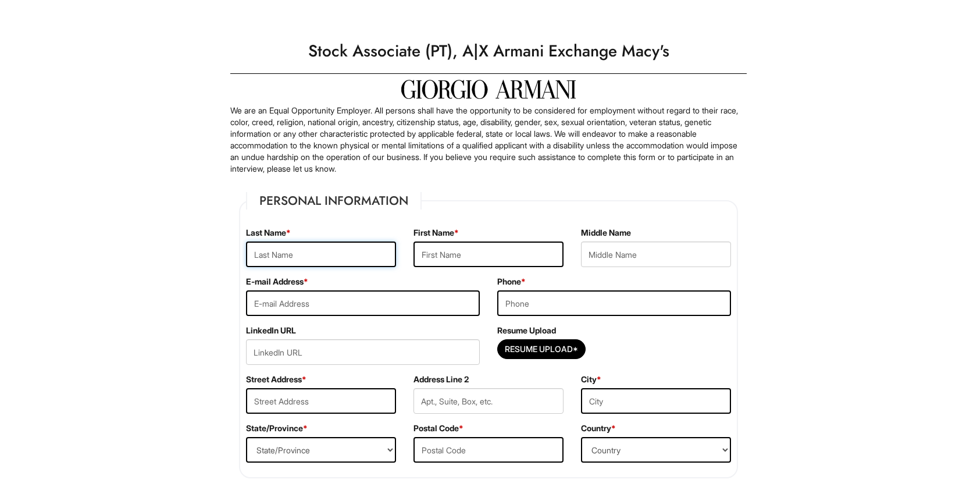
click at [351, 256] on input "text" at bounding box center [321, 254] width 150 height 26
type input "Medina"
type input "Christopher"
type input "christmed51@gmail.com"
type input "132 Main Street"
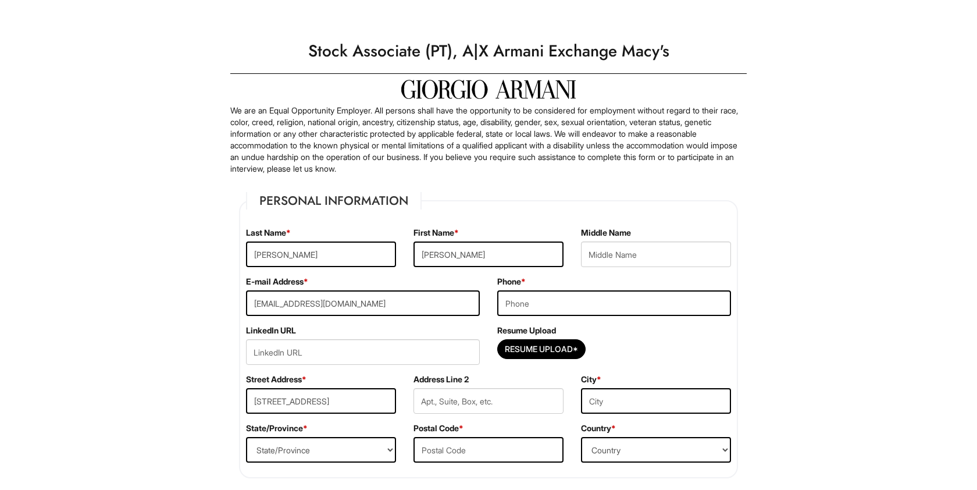
type input "Fort Lee"
select select "NJ"
type input "07024"
select select "United States of America"
click at [623, 257] on input "text" at bounding box center [656, 254] width 150 height 26
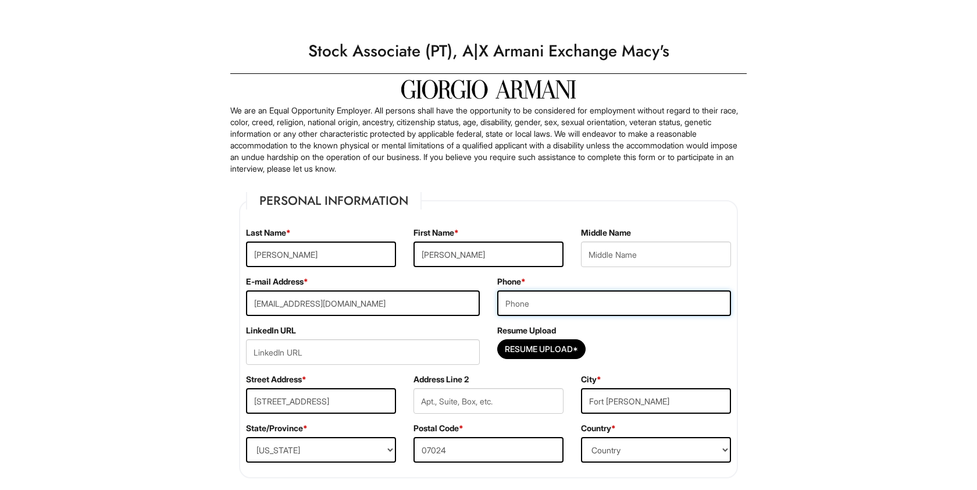
click at [551, 295] on input "tel" at bounding box center [614, 303] width 234 height 26
type input "2015801993"
click at [376, 352] on input "url" at bounding box center [363, 352] width 234 height 26
paste input "https://www.linkedin.com/in/chrismedina51/"
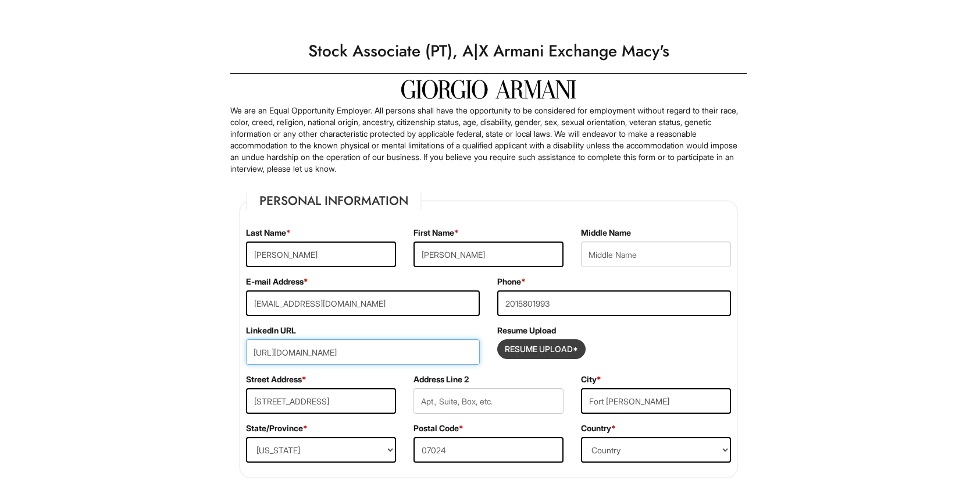
type input "https://www.linkedin.com/in/chrismedina51/"
click at [540, 353] on input "Resume Upload*" at bounding box center [541, 349] width 87 height 19
type input "C:\fakepath\Christopher_Medina_Resume .pdf"
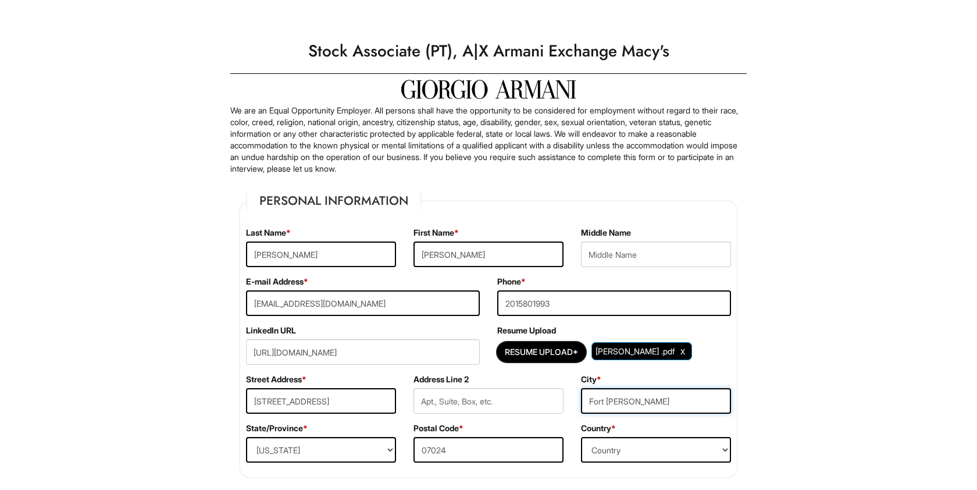
click at [606, 401] on input "Fort Lee" at bounding box center [656, 401] width 150 height 26
type input "Garfield"
click at [357, 403] on input "132 Main Street" at bounding box center [321, 401] width 150 height 26
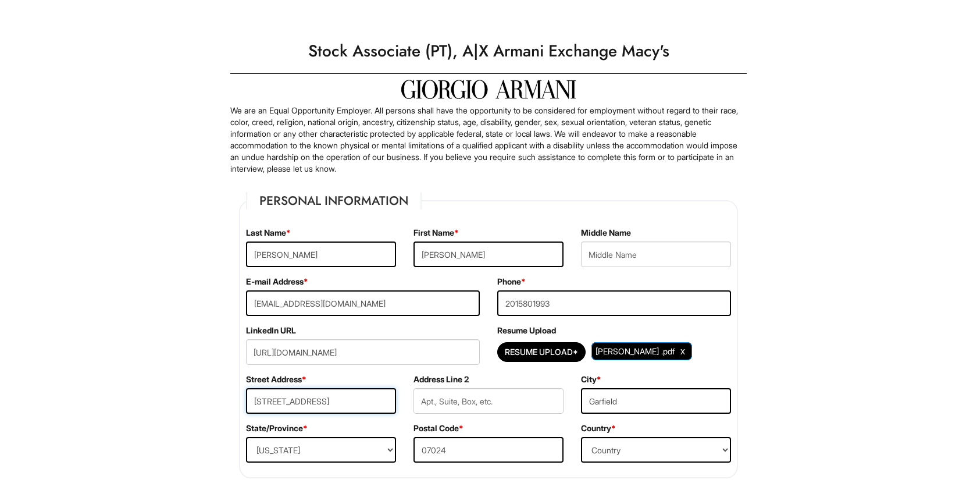
click at [357, 403] on input "132 Main Street" at bounding box center [321, 401] width 150 height 26
type input "93 Division Avenue"
click at [351, 447] on select "State/Province ALABAMA ALASKA ARIZONA ARKANSAS CALIFORNIA COLORADO CONNECTICUT …" at bounding box center [321, 450] width 150 height 26
click at [497, 446] on input "07024" at bounding box center [488, 450] width 150 height 26
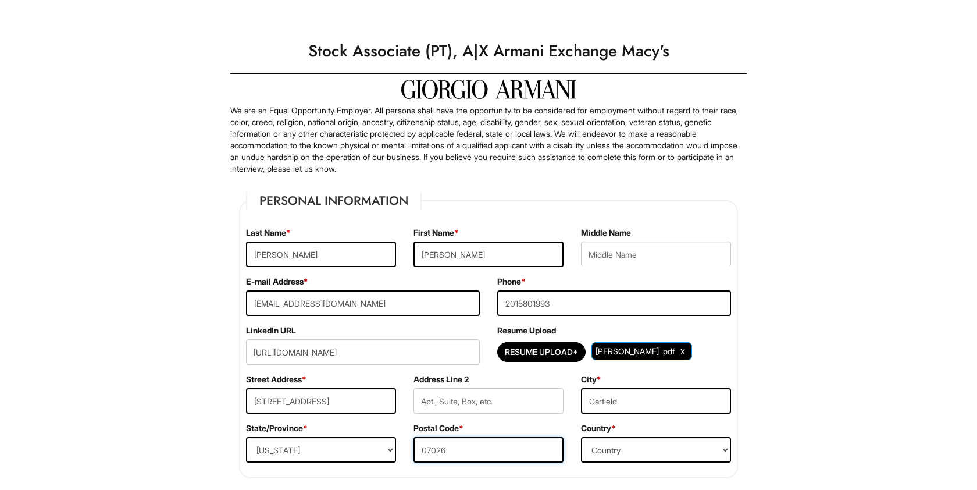
type input "07026"
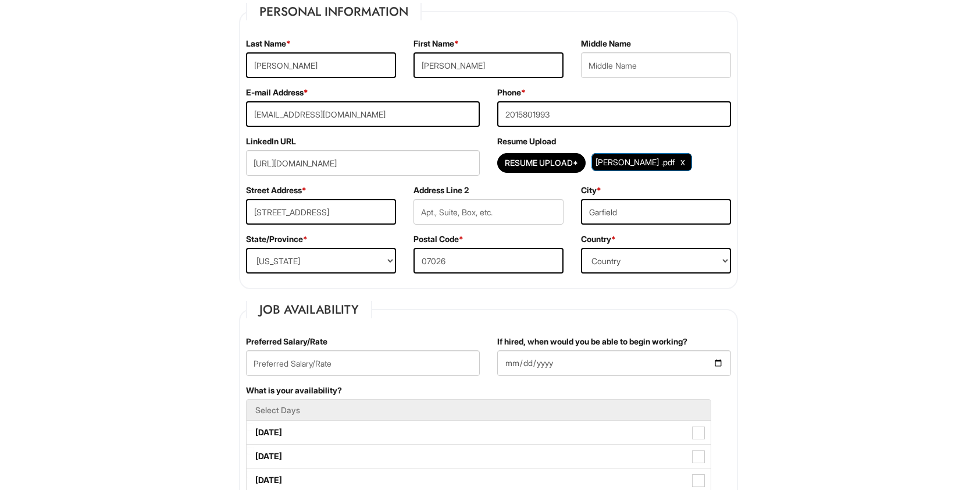
scroll to position [223, 0]
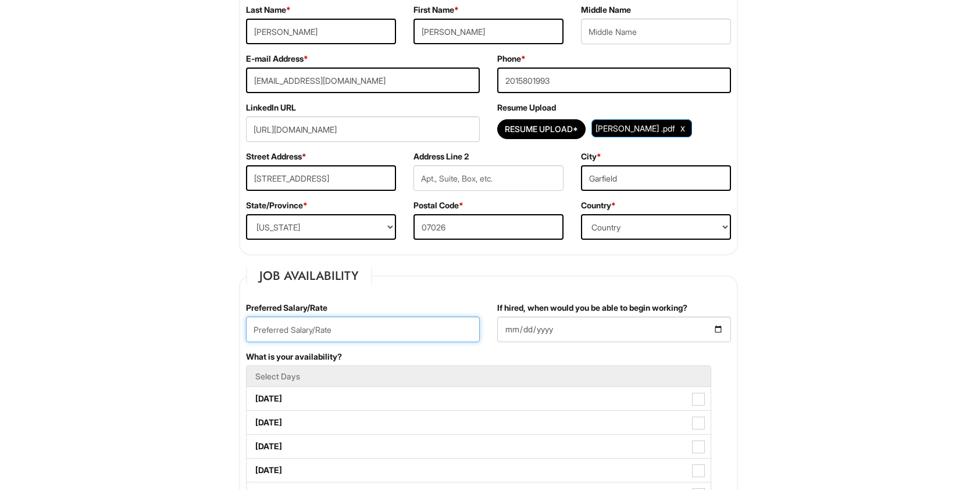
click at [283, 332] on input "text" at bounding box center [363, 329] width 234 height 26
click at [249, 328] on input "16/hour" at bounding box center [363, 329] width 234 height 26
type input "$16/hour"
click at [625, 332] on input "If hired, when would you be able to begin working?" at bounding box center [614, 329] width 234 height 26
click at [713, 331] on input "If hired, when would you be able to begin working?" at bounding box center [614, 329] width 234 height 26
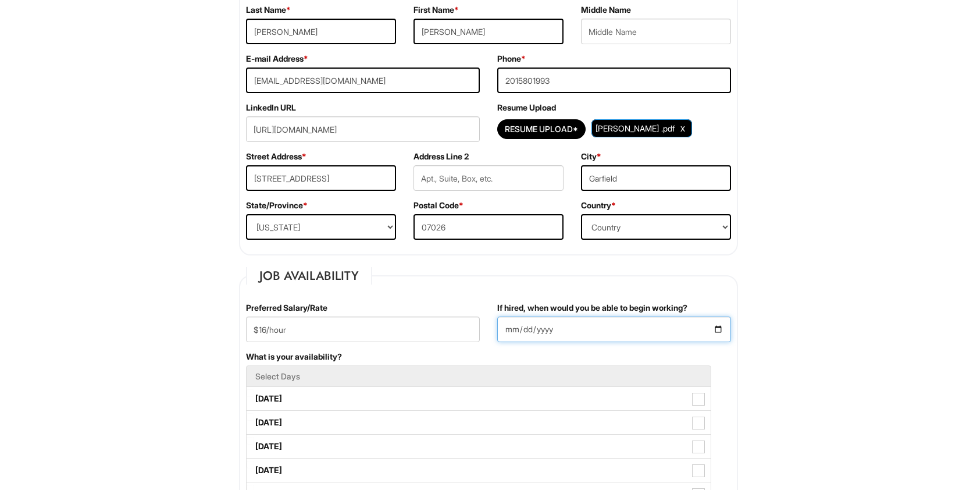
type input "2025-08-11"
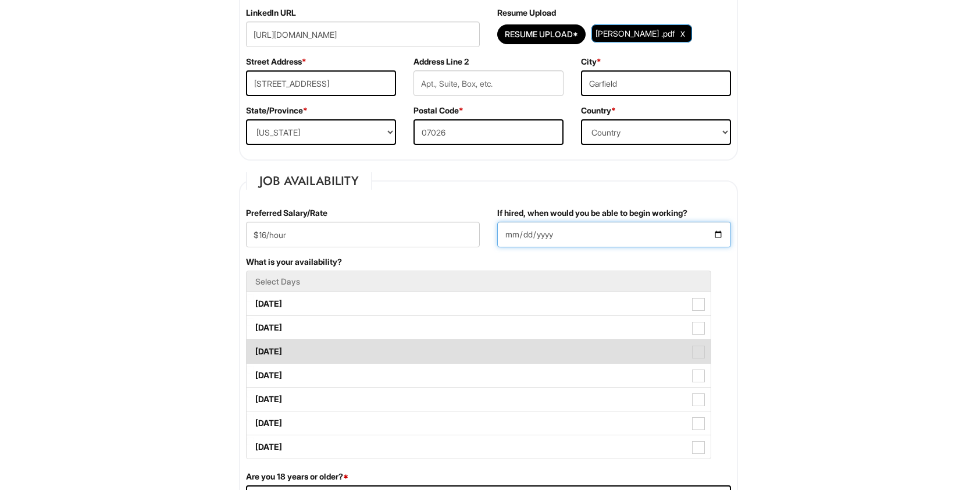
scroll to position [320, 0]
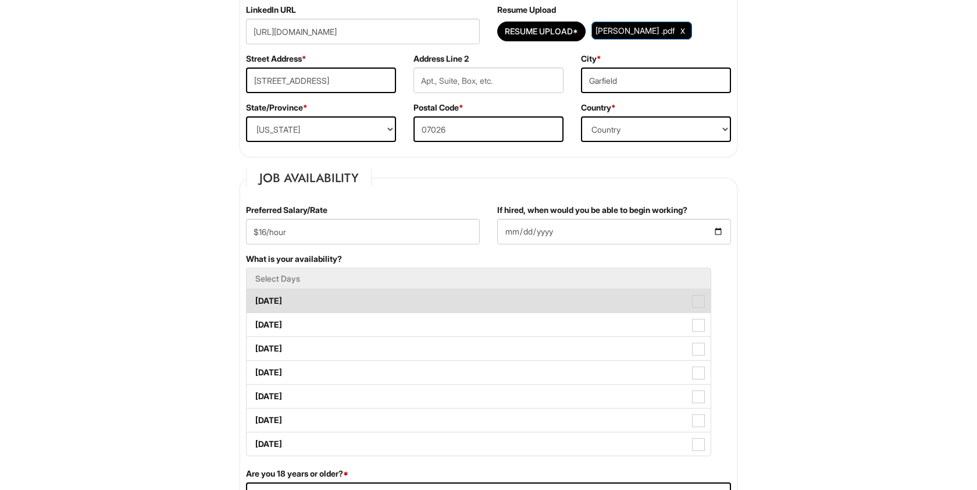
click at [699, 308] on label "Monday" at bounding box center [479, 300] width 464 height 23
click at [254, 299] on Available_Monday "Monday" at bounding box center [251, 295] width 8 height 8
checkbox Available_Monday "true"
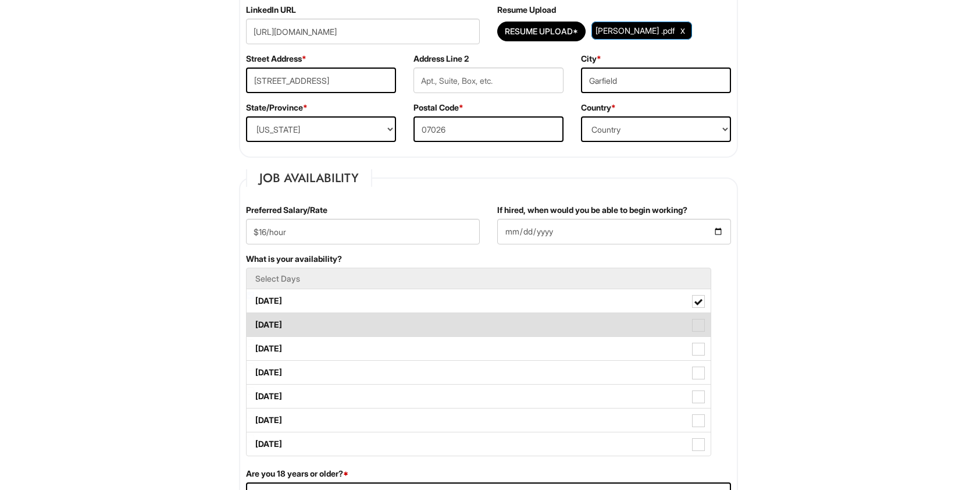
click at [698, 322] on span at bounding box center [698, 325] width 13 height 13
click at [254, 322] on Available_Tuesday "Tuesday" at bounding box center [251, 319] width 8 height 8
checkbox Available_Tuesday "true"
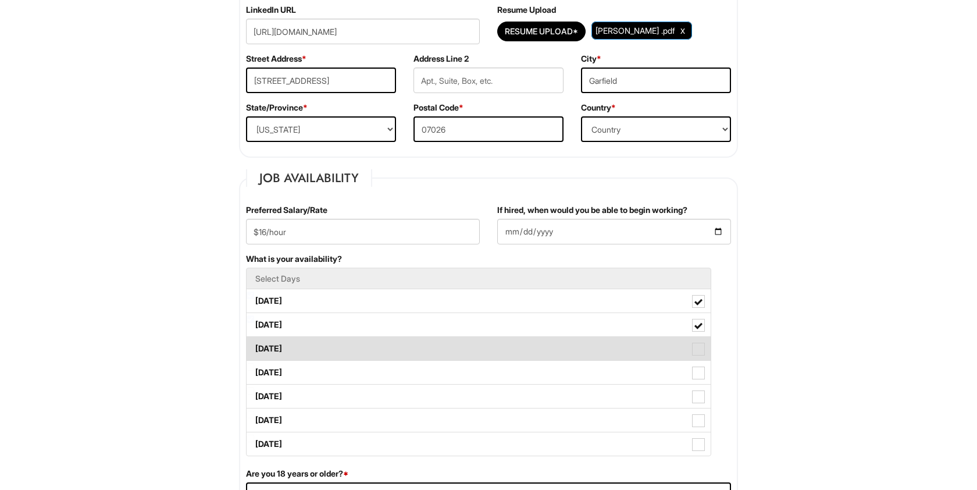
click at [698, 351] on span at bounding box center [698, 348] width 13 height 13
click at [254, 347] on Available_Wednesday "Wednesday" at bounding box center [251, 343] width 8 height 8
checkbox Available_Wednesday "true"
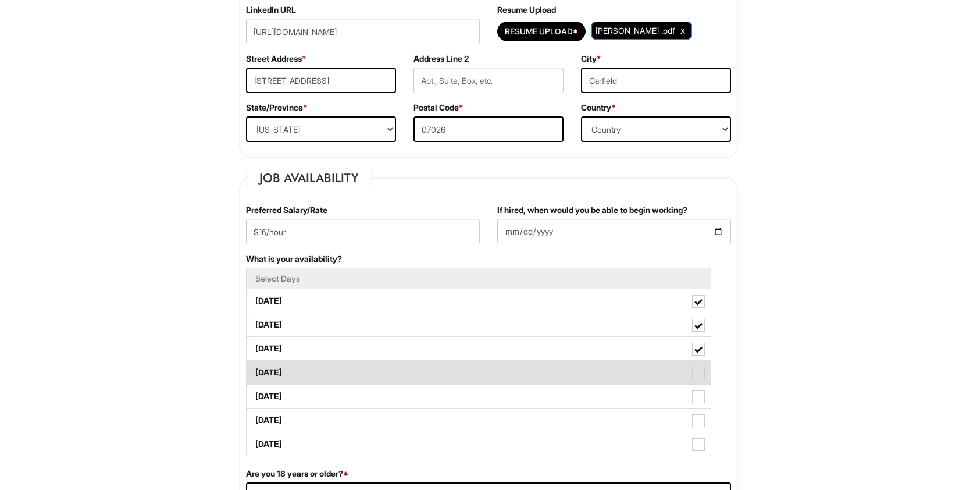
click at [696, 370] on span at bounding box center [698, 372] width 13 height 13
click at [254, 370] on Available_Thursday "Thursday" at bounding box center [251, 367] width 8 height 8
checkbox Available_Thursday "true"
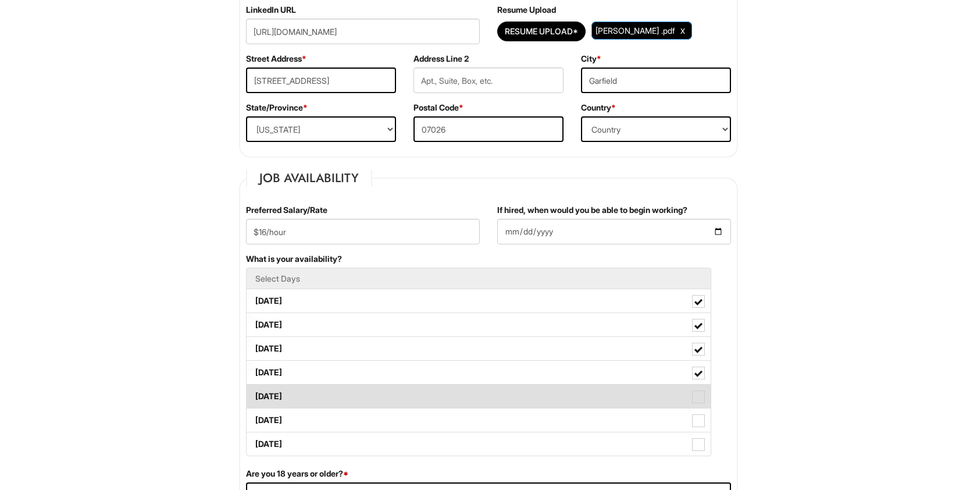
click at [696, 396] on span at bounding box center [698, 396] width 13 height 13
click at [254, 394] on Available_Friday "Friday" at bounding box center [251, 391] width 8 height 8
checkbox Available_Friday "true"
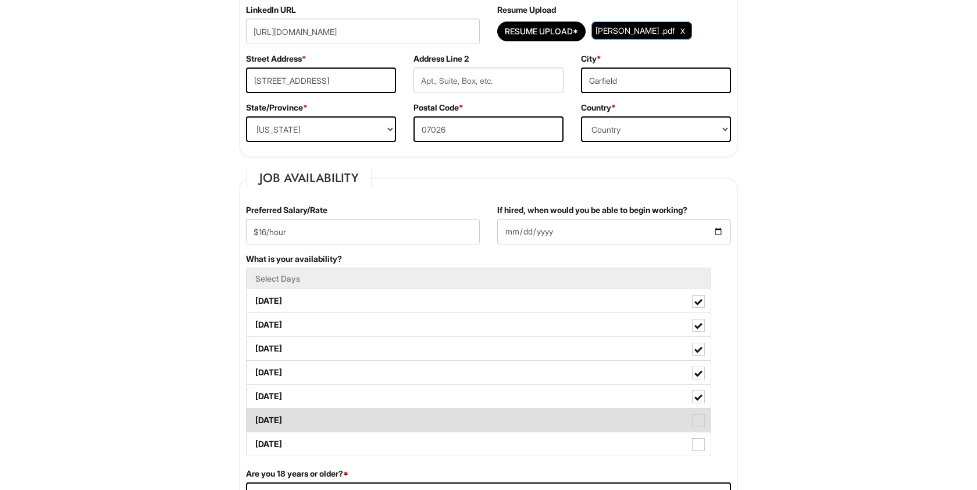
click at [694, 419] on span at bounding box center [698, 420] width 13 height 13
click at [254, 418] on Available_Saturday "Saturday" at bounding box center [251, 414] width 8 height 8
checkbox Available_Saturday "true"
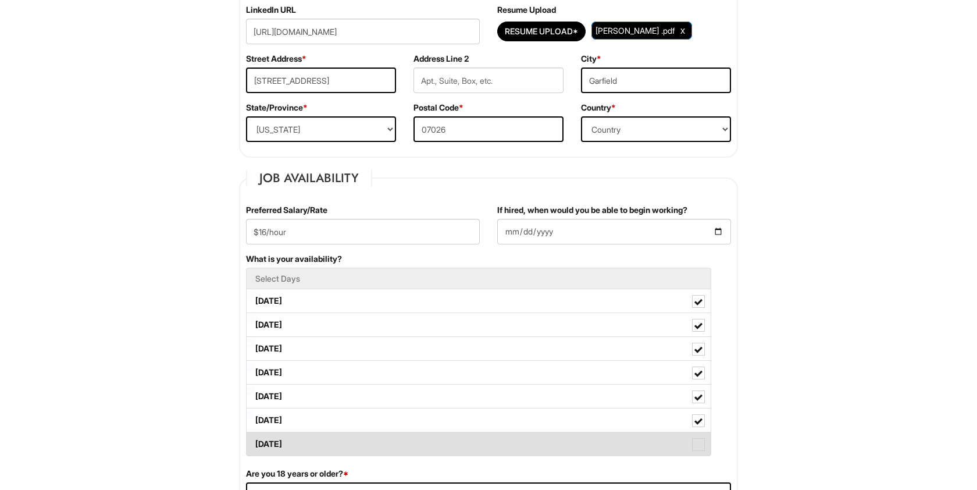
click at [696, 447] on span at bounding box center [698, 444] width 13 height 13
click at [254, 442] on Available_Sunday "Sunday" at bounding box center [251, 438] width 8 height 8
checkbox Available_Sunday "true"
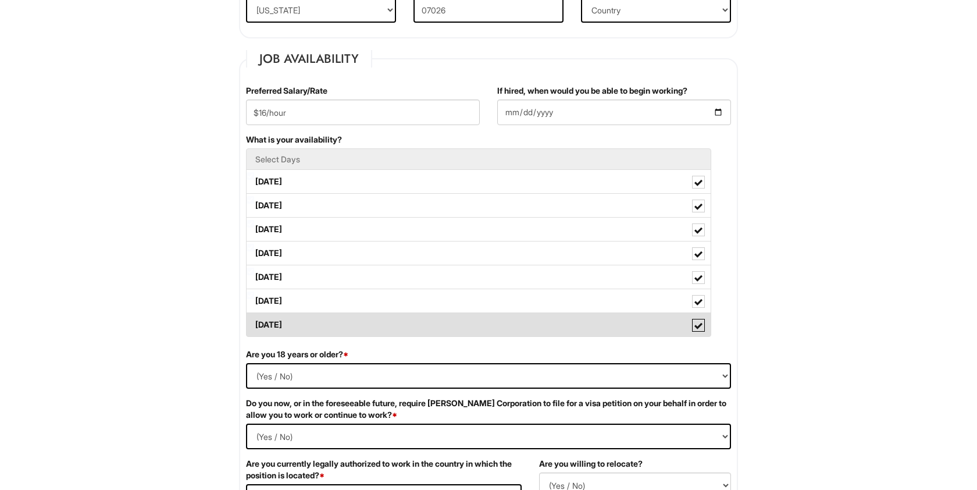
scroll to position [442, 0]
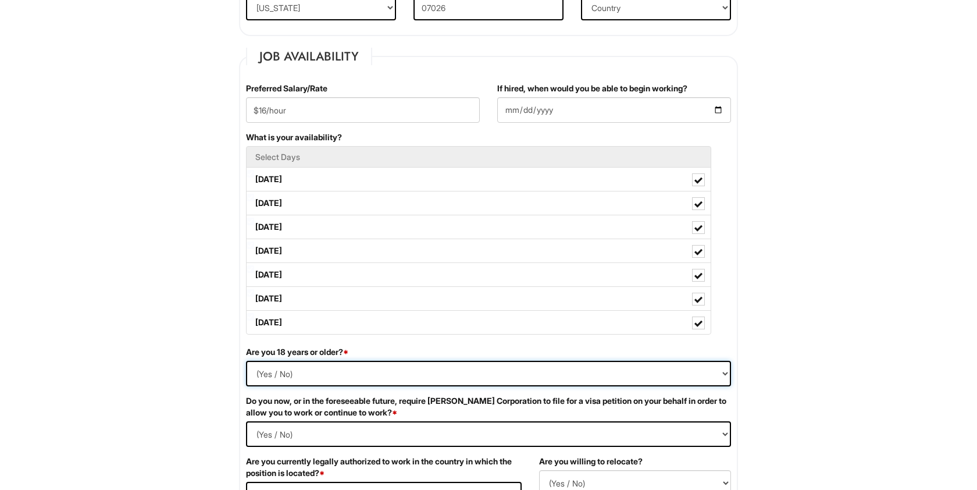
click at [469, 367] on select "(Yes / No) Yes No" at bounding box center [488, 373] width 485 height 26
select select "Yes"
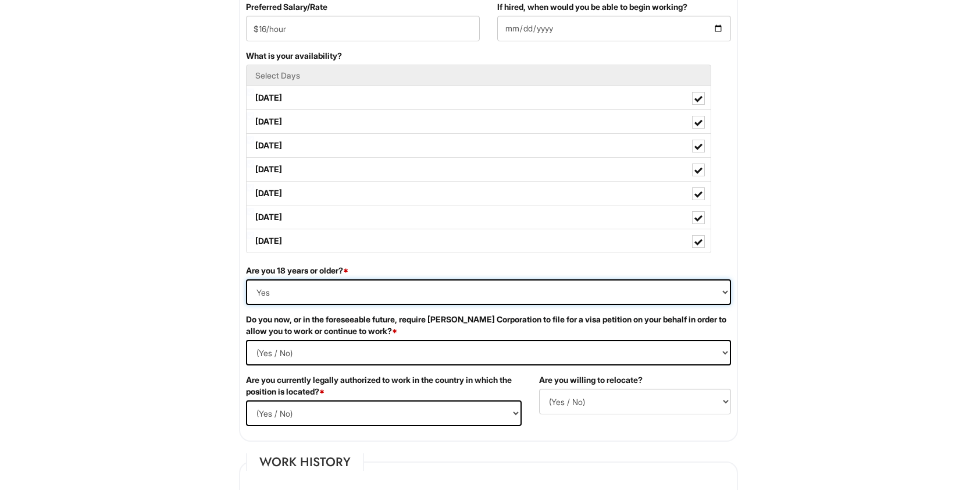
scroll to position [527, 0]
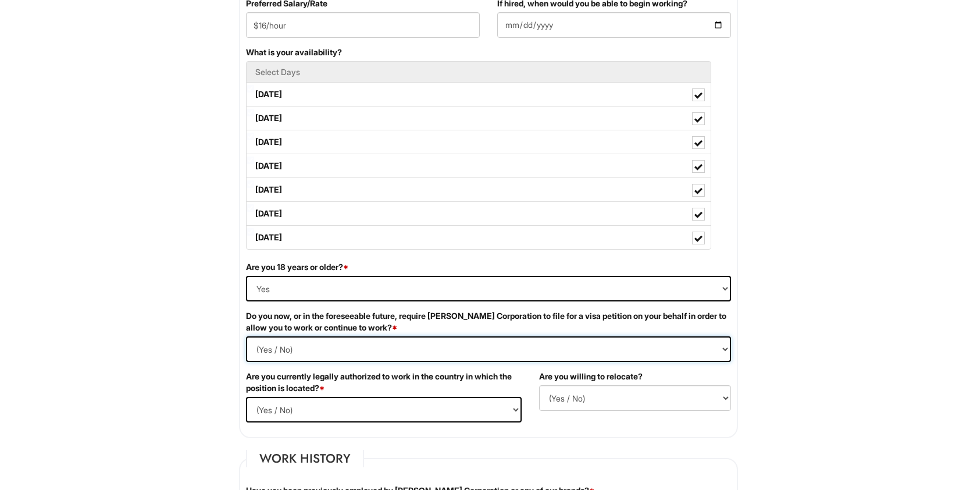
click at [287, 349] on Required "(Yes / No) Yes No" at bounding box center [488, 349] width 485 height 26
select Required "No"
click at [289, 411] on select "(Yes / No) Yes No" at bounding box center [384, 410] width 276 height 26
select select "Yes"
click at [562, 402] on select "(Yes / No) No Yes" at bounding box center [635, 398] width 192 height 26
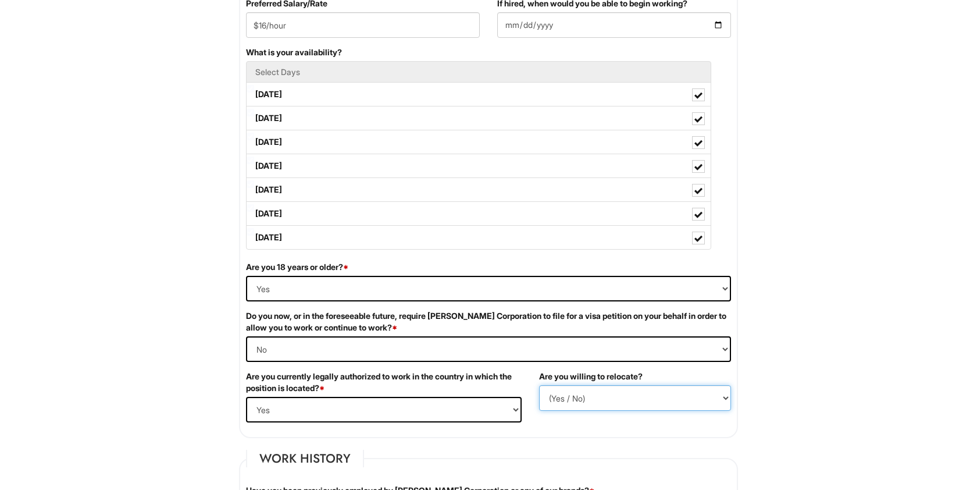
select select "N"
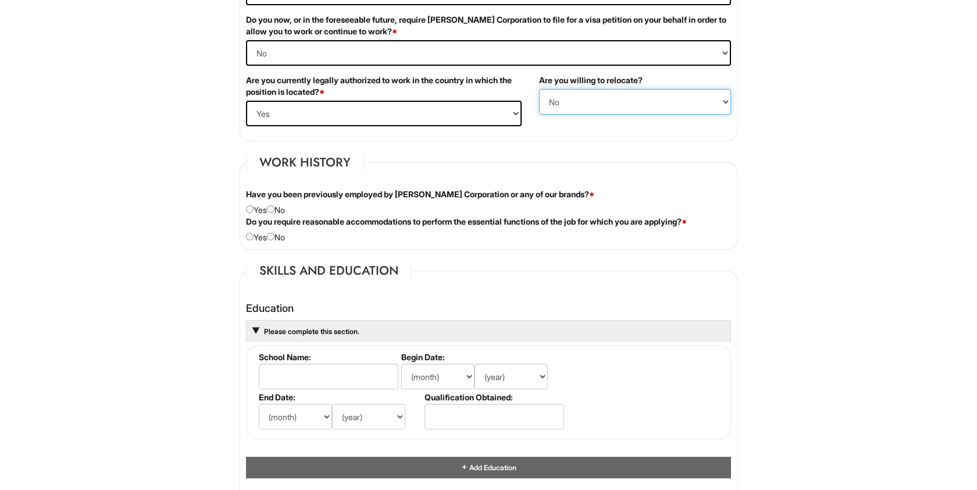
scroll to position [836, 0]
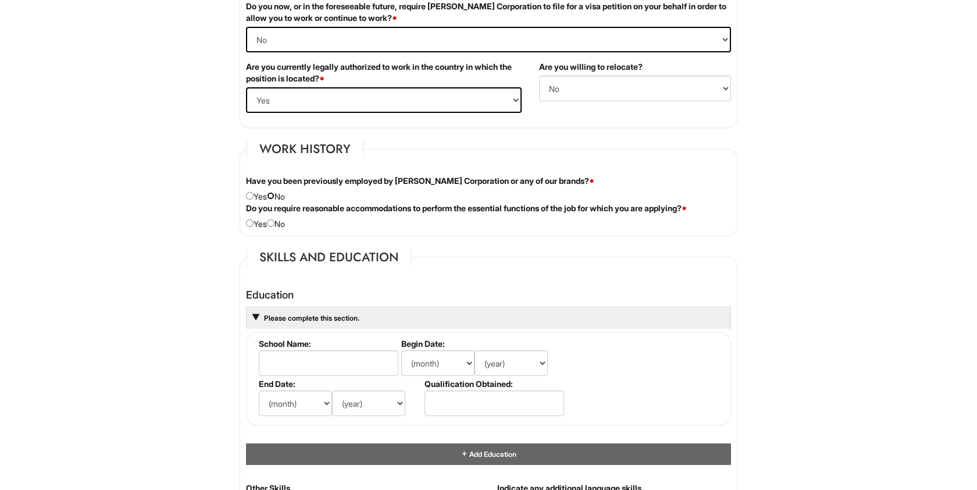
click at [274, 197] on input "radio" at bounding box center [271, 196] width 8 height 8
radio input "true"
click at [252, 225] on input "radio" at bounding box center [250, 223] width 8 height 8
radio input "true"
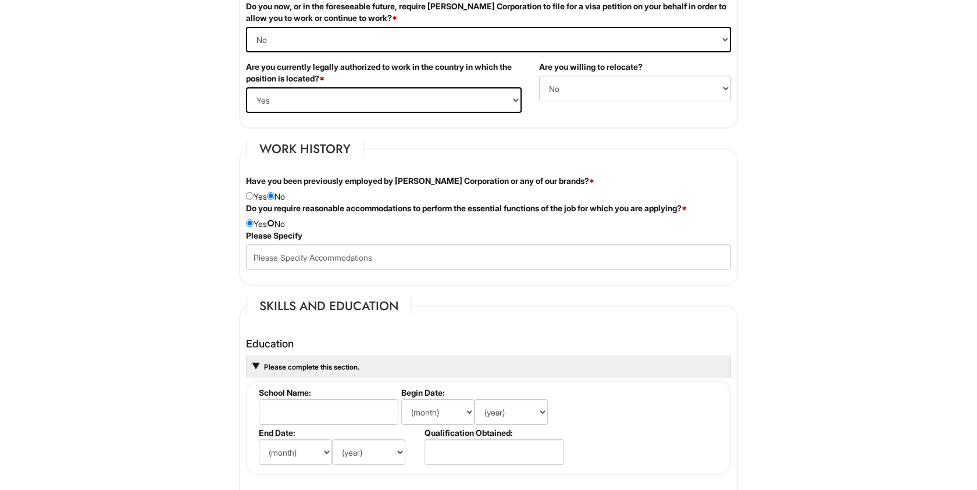
click at [273, 222] on input "radio" at bounding box center [271, 223] width 8 height 8
radio input "true"
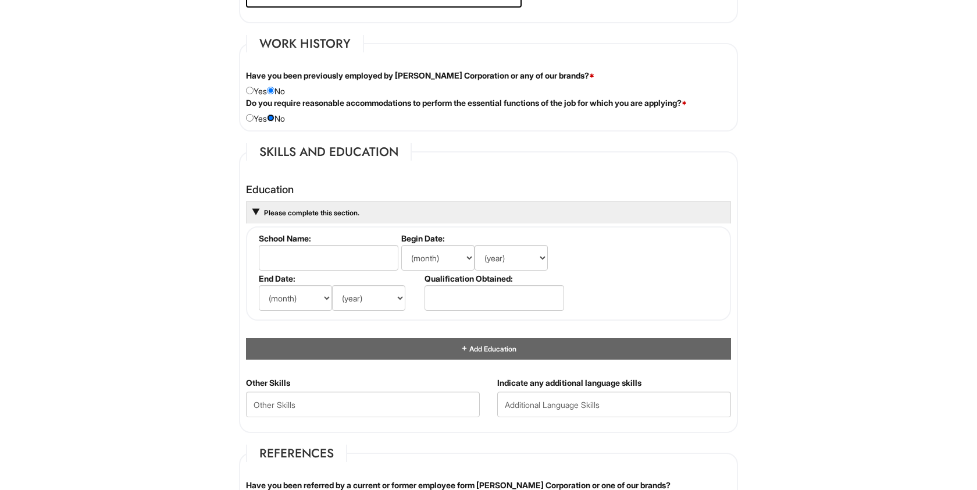
scroll to position [944, 0]
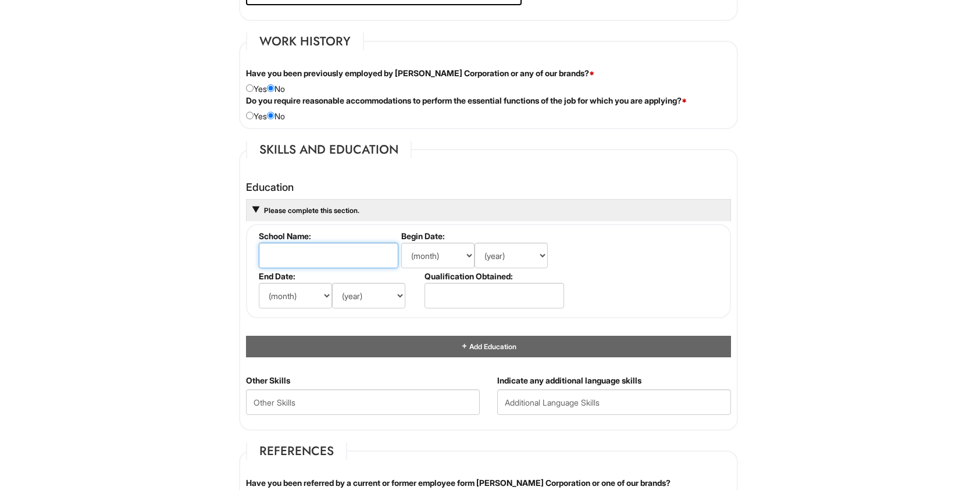
click at [353, 266] on input "text" at bounding box center [329, 255] width 140 height 26
type input "The College of New Jersey"
click at [444, 258] on select "(month) Jan Feb Mar Apr May Jun Jul Aug Sep Oct Nov Dec" at bounding box center [437, 255] width 73 height 26
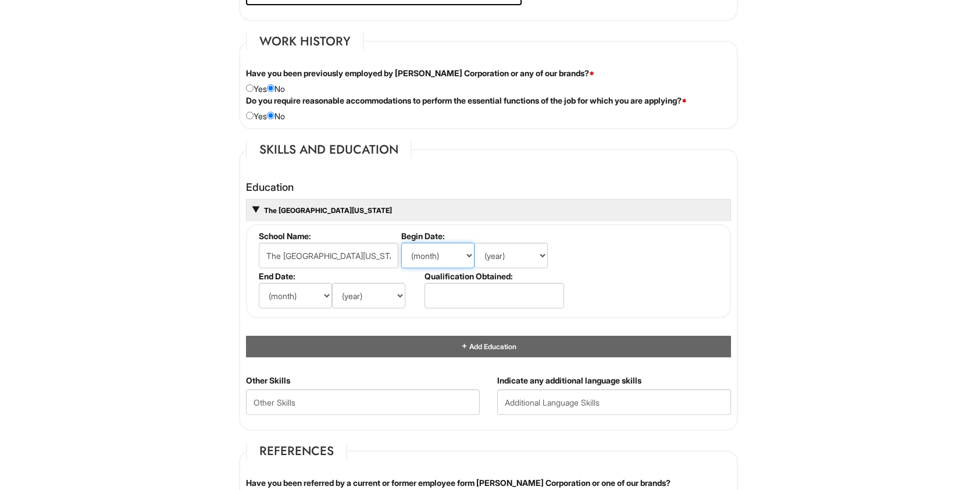
select select "8"
click at [506, 262] on select "(year) 2029 2028 2027 2026 2025 2024 2023 2022 2021 2020 2019 2018 2017 2016 20…" at bounding box center [510, 255] width 73 height 26
select select "2021"
click at [299, 293] on select "(month) Jan Feb Mar Apr May Jun Jul Aug Sep Oct Nov Dec" at bounding box center [295, 296] width 73 height 26
select select "5"
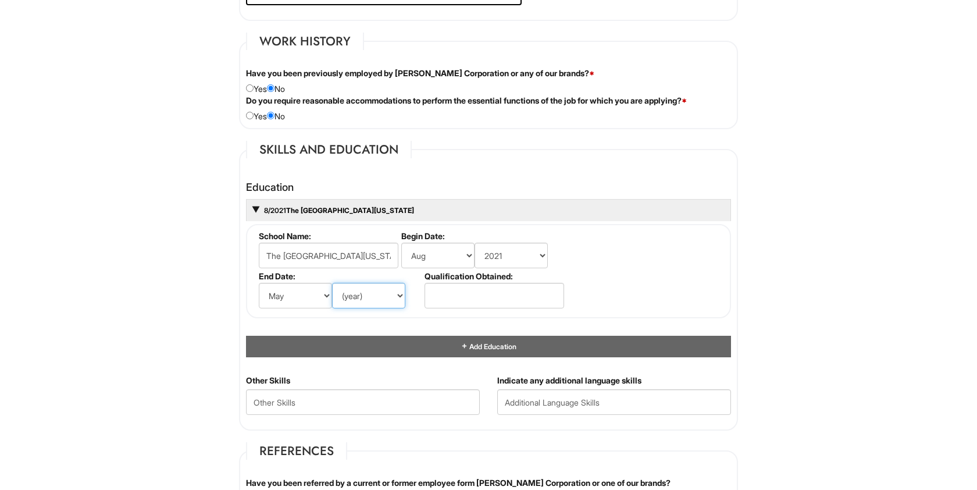
click at [366, 298] on select "(year) 2029 2028 2027 2026 2025 2024 2023 2022 2021 2020 2019 2018 2017 2016 20…" at bounding box center [368, 296] width 73 height 26
select select "2025"
click at [442, 290] on input "text" at bounding box center [494, 296] width 140 height 26
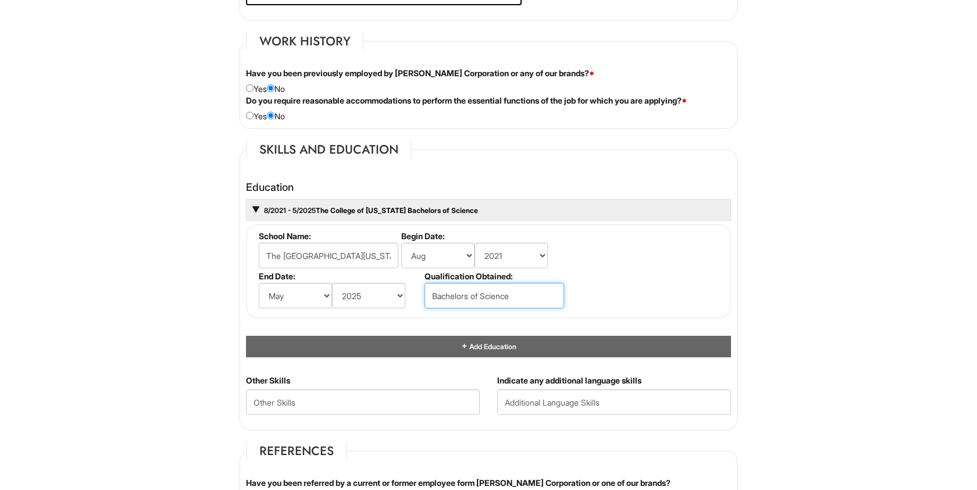
type input "Bachelors of Science"
click at [414, 400] on Skills "text" at bounding box center [363, 402] width 234 height 26
click at [533, 395] on input "text" at bounding box center [614, 402] width 234 height 26
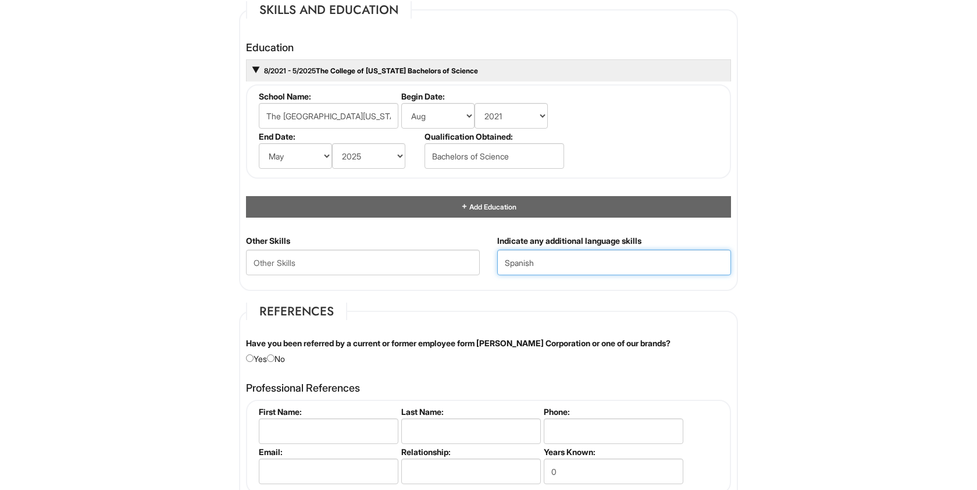
scroll to position [1124, 0]
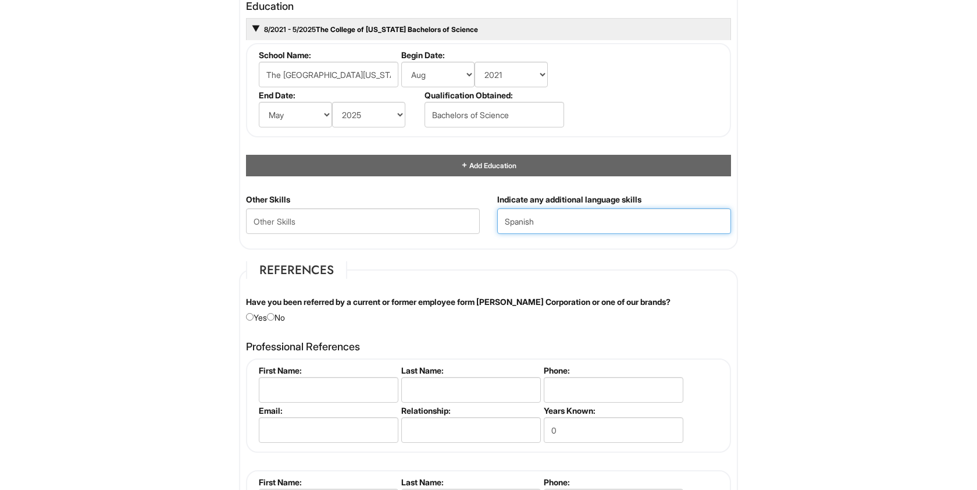
type input "Spanish"
click at [274, 315] on input "radio" at bounding box center [271, 317] width 8 height 8
radio input "true"
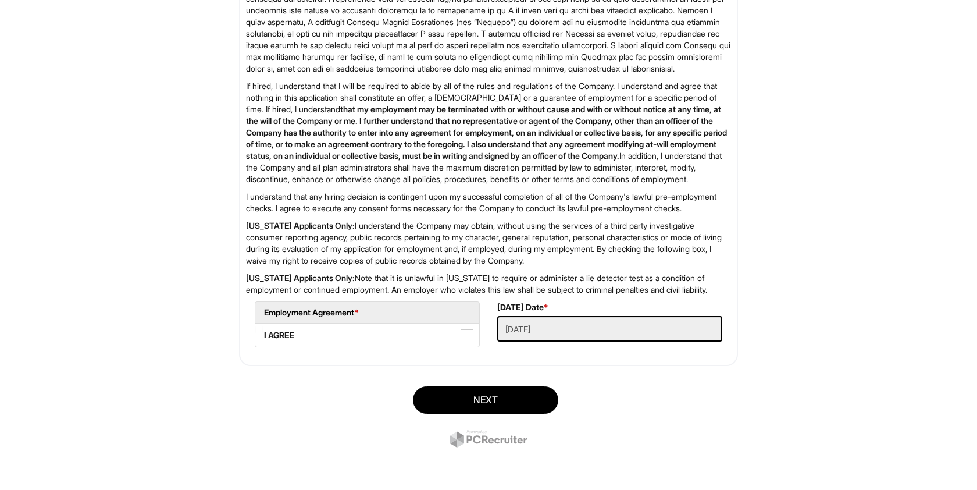
scroll to position [1806, 0]
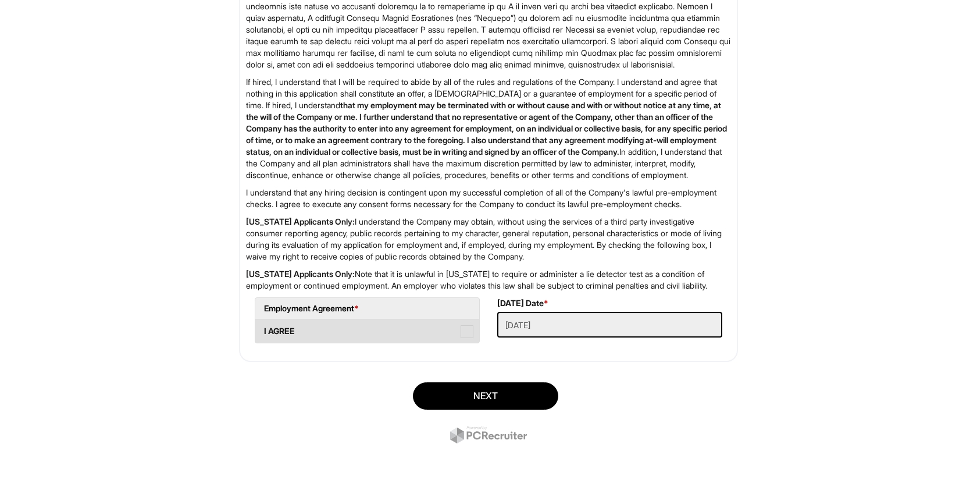
click at [465, 338] on span at bounding box center [466, 331] width 13 height 13
click at [263, 329] on AGREE "I AGREE" at bounding box center [259, 326] width 8 height 8
checkbox AGREE "true"
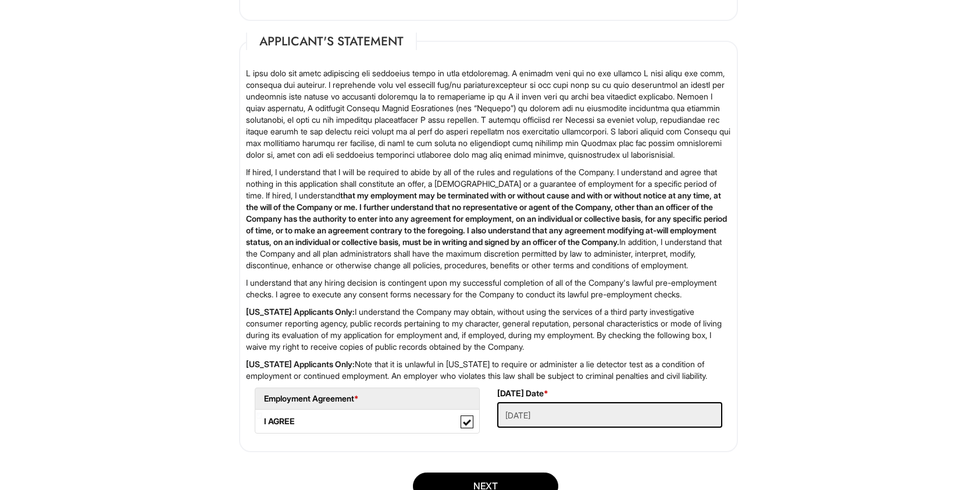
scroll to position [1828, 0]
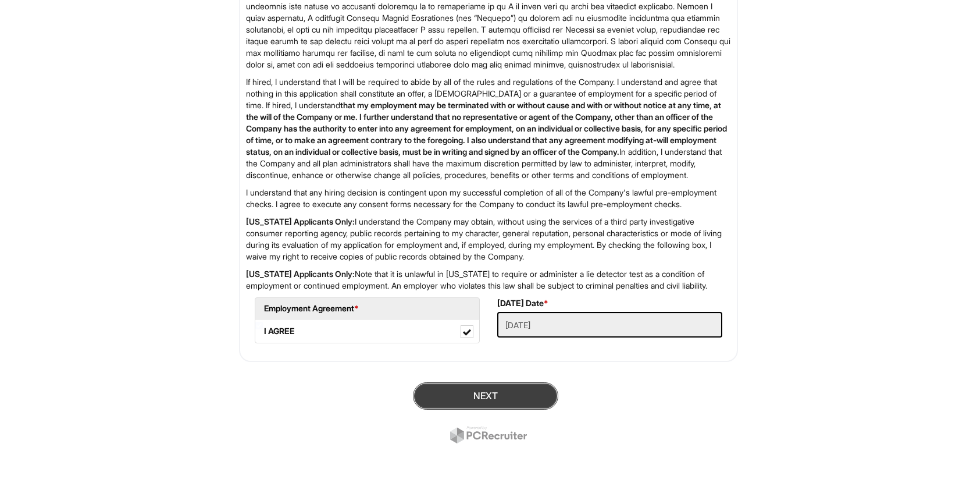
click at [483, 394] on button "Next" at bounding box center [485, 395] width 145 height 27
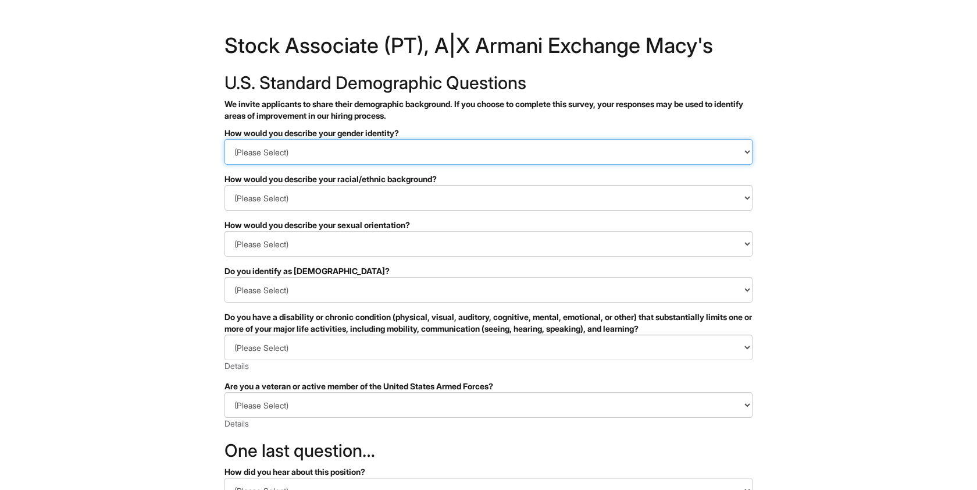
click at [263, 153] on select "(Please Select) Man Woman [DEMOGRAPHIC_DATA] I prefer to self-describe I don't …" at bounding box center [488, 152] width 528 height 26
select select "Man"
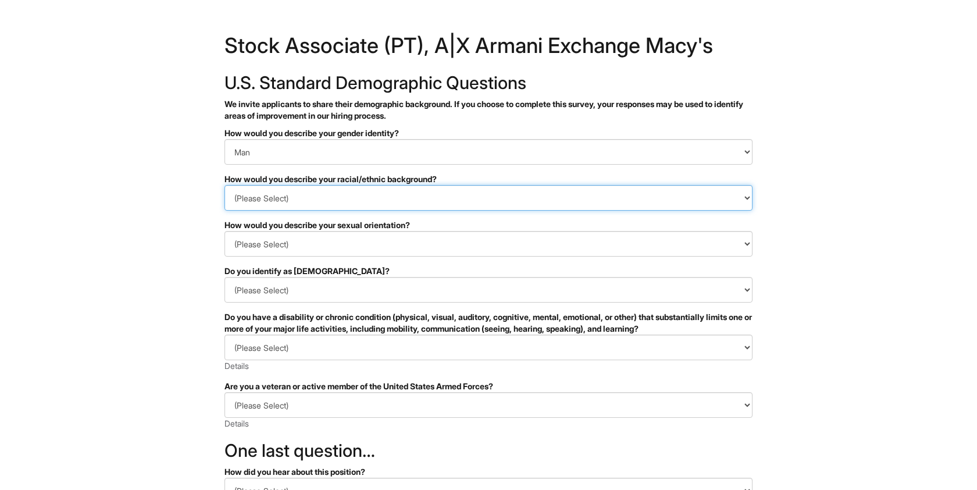
click at [270, 189] on select "(Please Select) [DEMOGRAPHIC_DATA] or of [DEMOGRAPHIC_DATA] descent [DEMOGRAPHI…" at bounding box center [488, 198] width 528 height 26
select select "Hispanic, Latinx or of Spanish Origin"
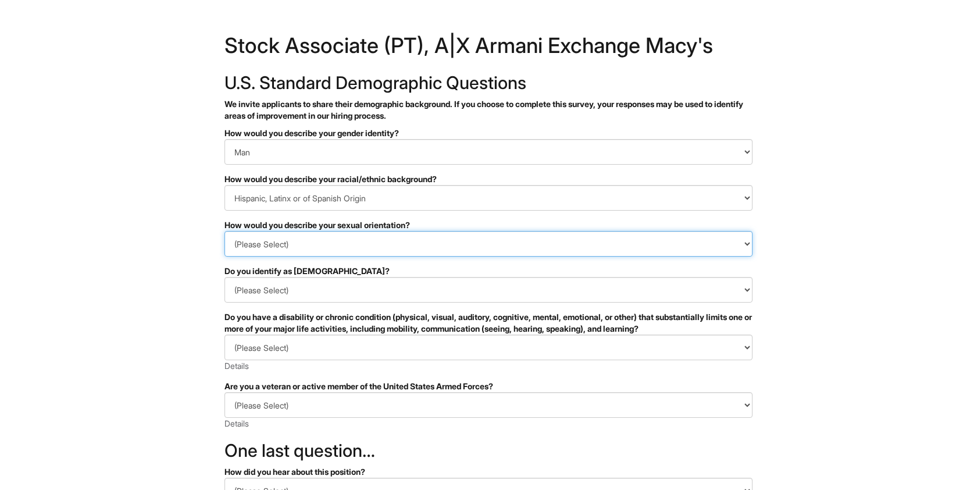
click at [294, 249] on select "(Please Select) [DEMOGRAPHIC_DATA] [DEMOGRAPHIC_DATA] and/or [DEMOGRAPHIC_DATA]…" at bounding box center [488, 244] width 528 height 26
select select "[DEMOGRAPHIC_DATA]"
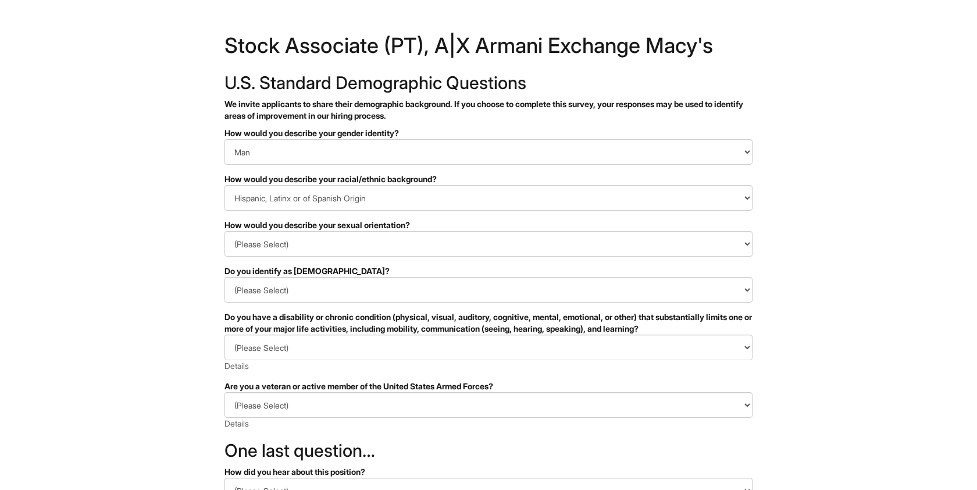
click at [306, 304] on form "PLEASE COMPLETE ALL REQUIRED FIELDS How would you describe your gender identity…" at bounding box center [488, 376] width 528 height 498
click at [305, 298] on select "(Please Select) Yes No I prefer to self-describe I don't wish to answer" at bounding box center [488, 290] width 528 height 26
select select "No"
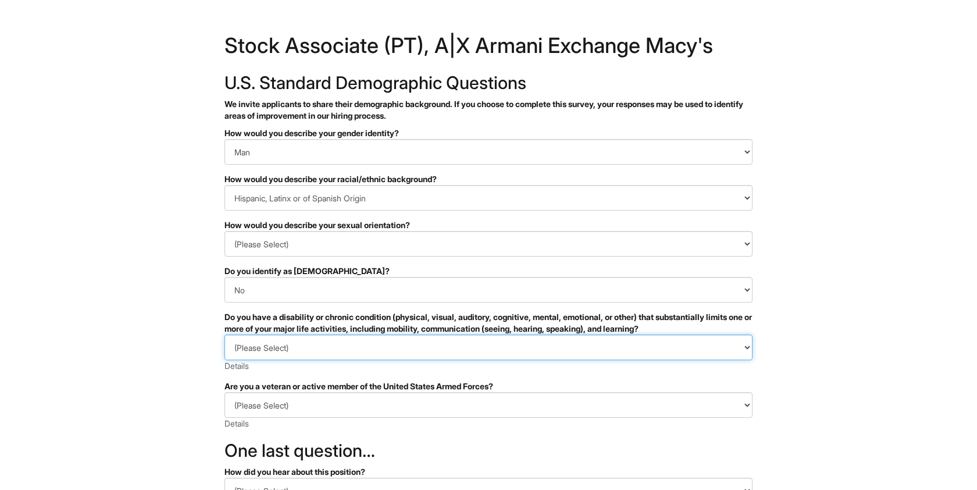
click at [285, 345] on select "(Please Select) YES, I HAVE A DISABILITY (or previously had a disability) NO, I…" at bounding box center [488, 347] width 528 height 26
select select "NO, I DON'T HAVE A DISABILITY"
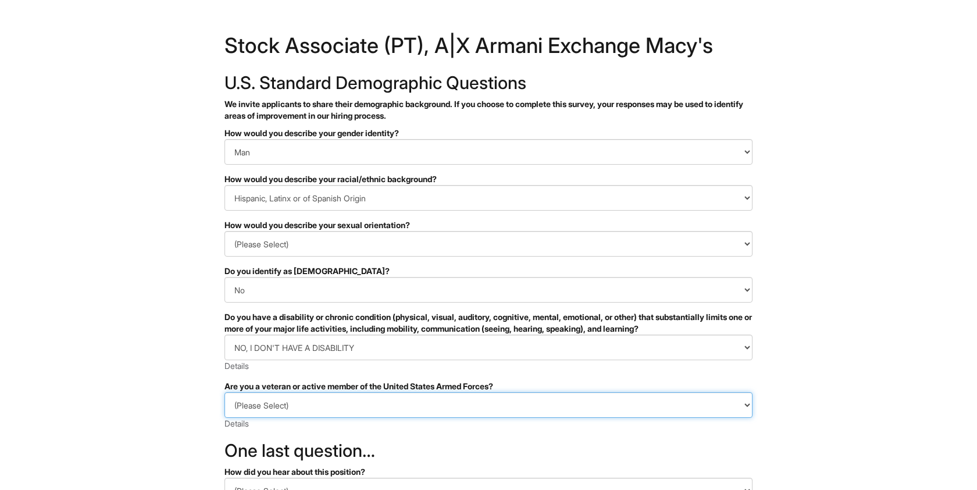
click at [274, 397] on select "(Please Select) I IDENTIFY AS ONE OR MORE OF THE CLASSIFICATIONS OF PROTECTED V…" at bounding box center [488, 405] width 528 height 26
select select "I AM NOT A PROTECTED VETERAN"
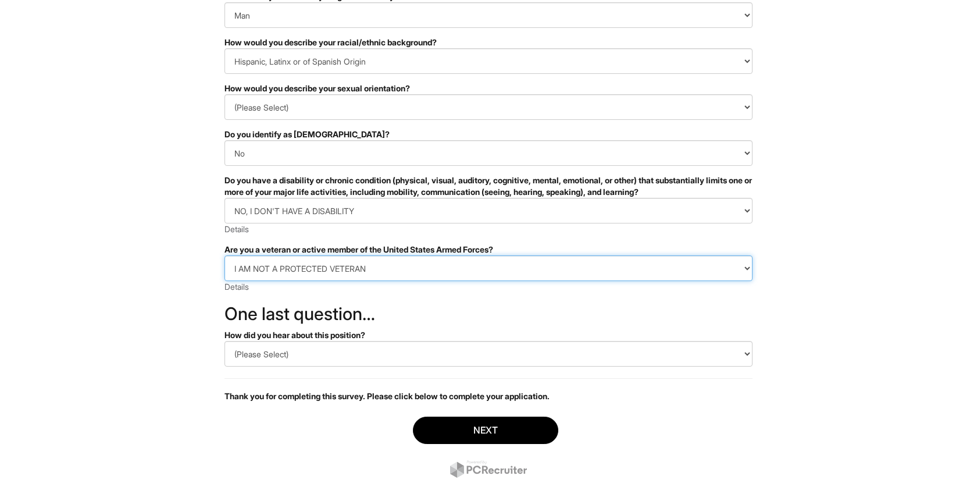
scroll to position [145, 0]
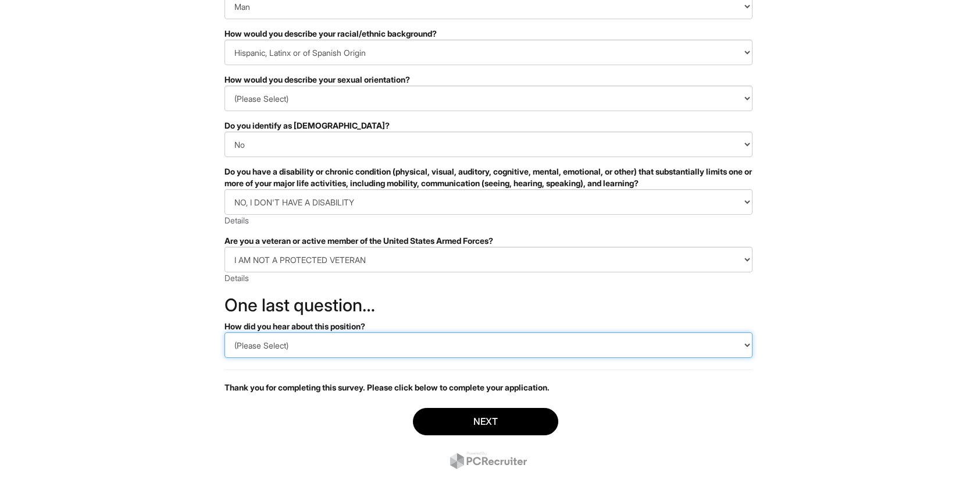
click at [322, 333] on select "(Please Select) CareerBuilder Indeed LinkedIn Monster Referral Other" at bounding box center [488, 345] width 528 height 26
select select "Indeed"
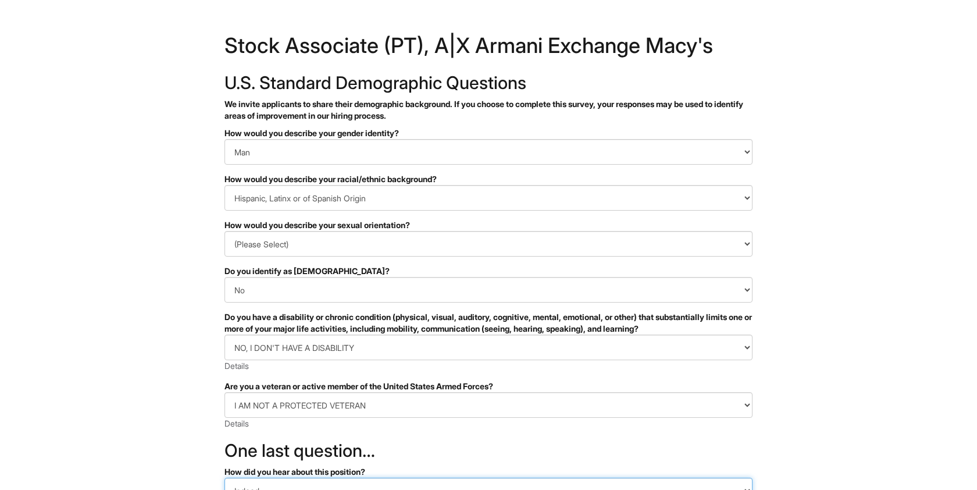
scroll to position [165, 0]
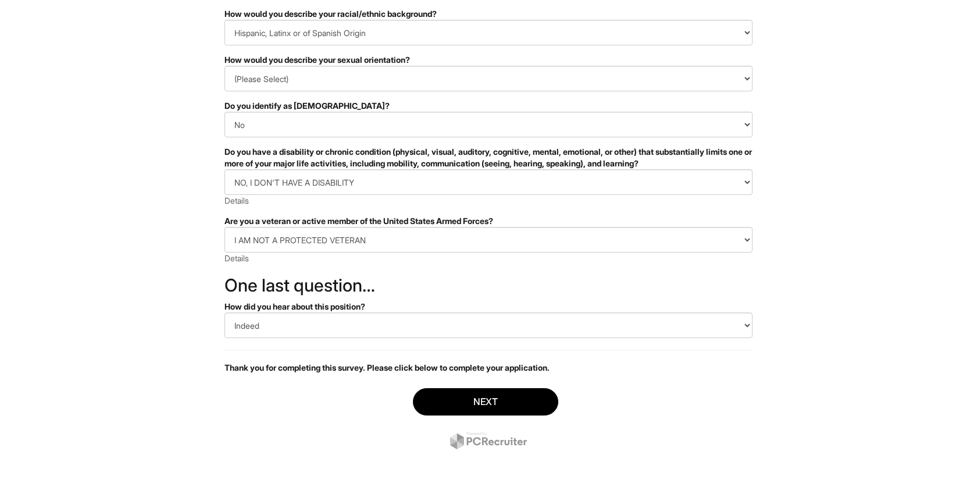
click at [433, 345] on form "PLEASE COMPLETE ALL REQUIRED FIELDS How would you describe your gender identity…" at bounding box center [488, 211] width 528 height 498
click at [401, 340] on form "PLEASE COMPLETE ALL REQUIRED FIELDS How would you describe your gender identity…" at bounding box center [488, 211] width 528 height 498
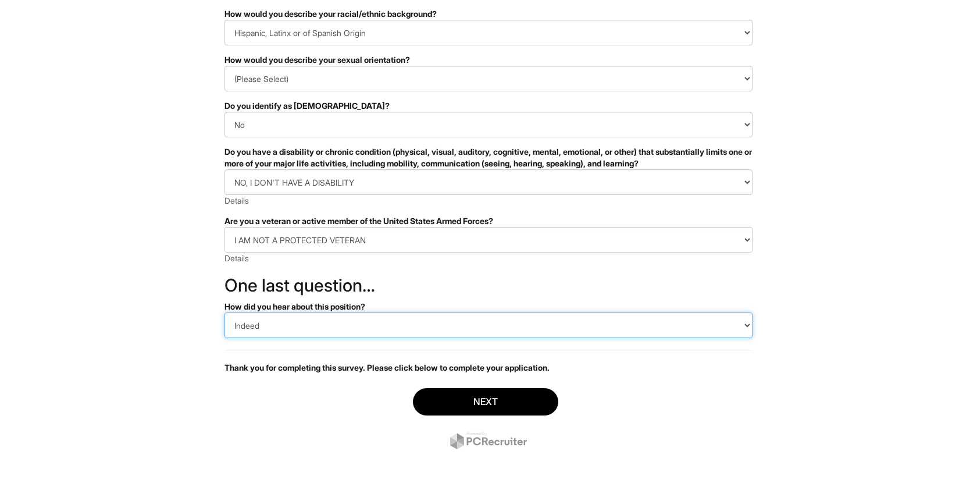
click at [394, 335] on select "(Please Select) CareerBuilder Indeed LinkedIn Monster Referral Other" at bounding box center [488, 325] width 528 height 26
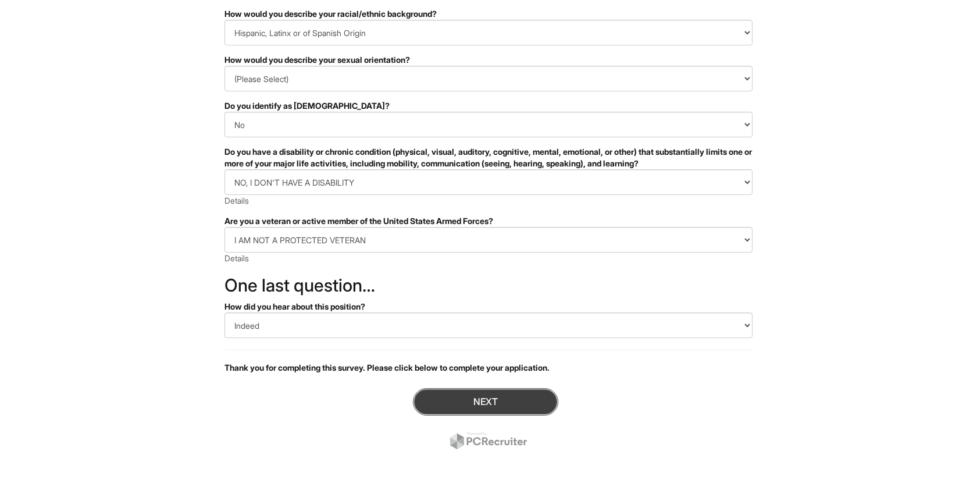
click at [453, 393] on button "Next" at bounding box center [485, 401] width 145 height 27
